Goal: Navigation & Orientation: Find specific page/section

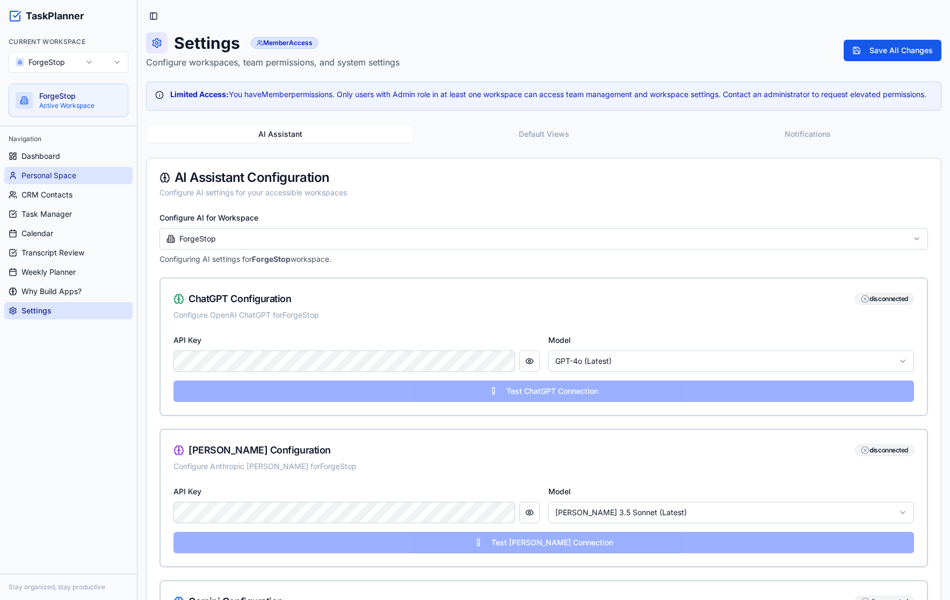
click at [45, 180] on span "Personal Space" at bounding box center [48, 175] width 55 height 11
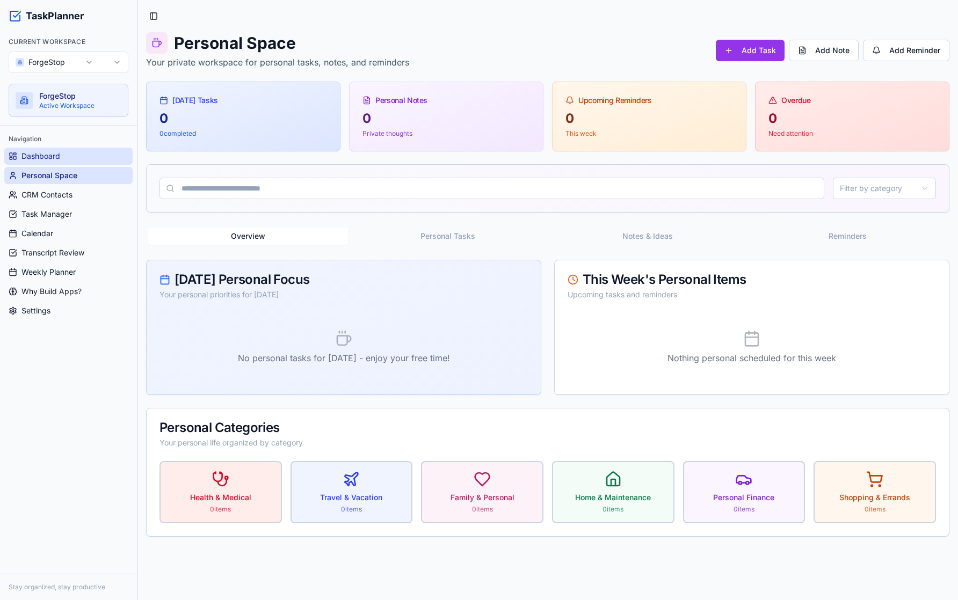
click at [45, 157] on span "Dashboard" at bounding box center [40, 156] width 39 height 11
